Goal: Navigation & Orientation: Find specific page/section

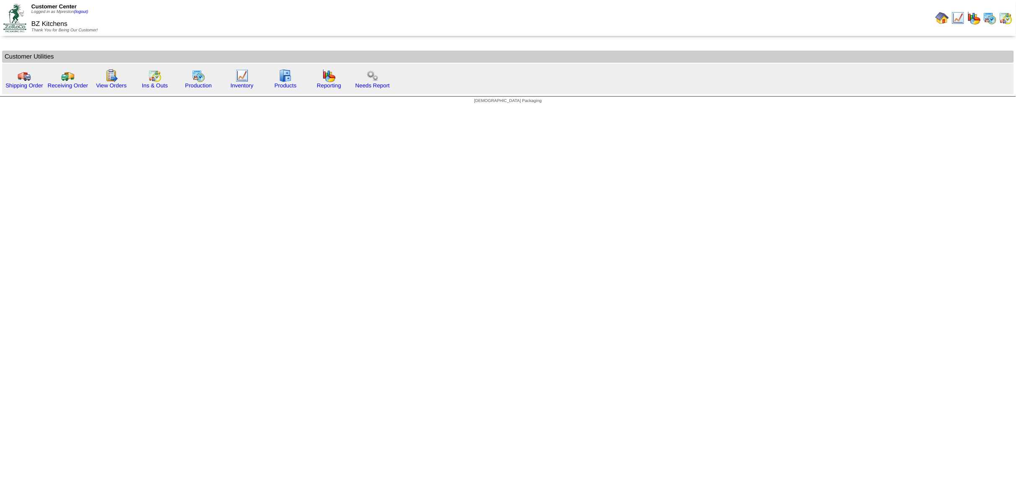
click at [942, 17] on img at bounding box center [941, 17] width 13 height 13
click at [1005, 18] on img at bounding box center [1005, 17] width 13 height 13
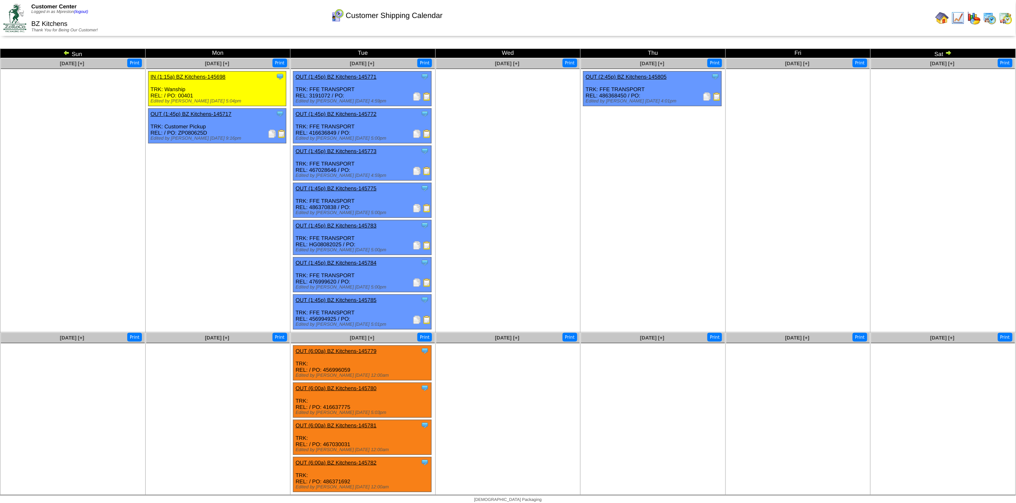
click at [995, 18] on img at bounding box center [989, 17] width 13 height 13
